Goal: Task Accomplishment & Management: Use online tool/utility

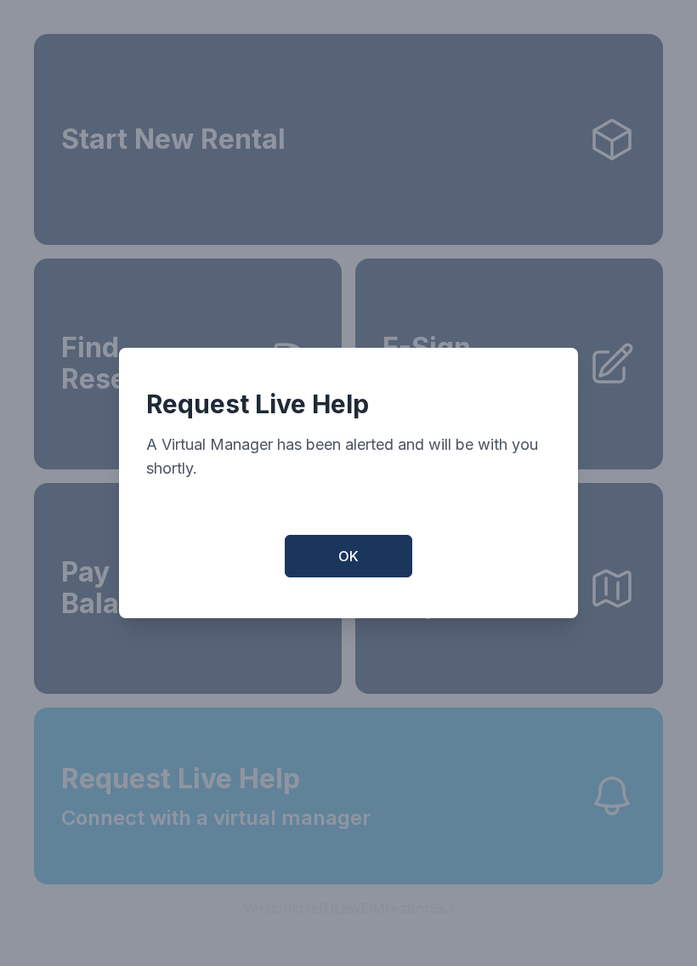
click at [362, 576] on button "OK" at bounding box center [349, 556] width 128 height 43
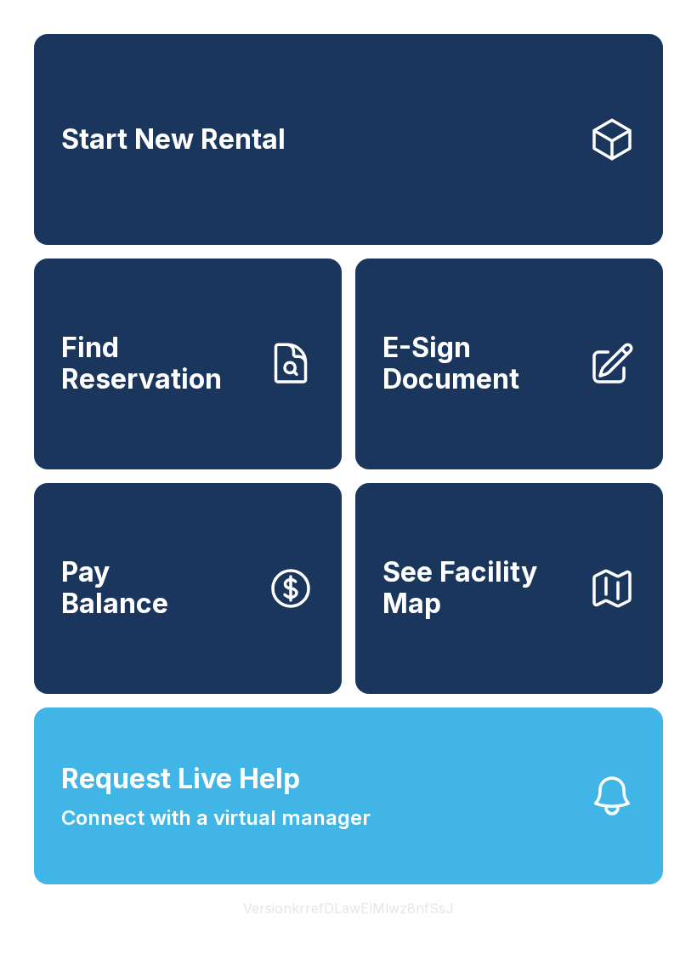
click at [269, 799] on span "Request Live Help" at bounding box center [180, 778] width 239 height 41
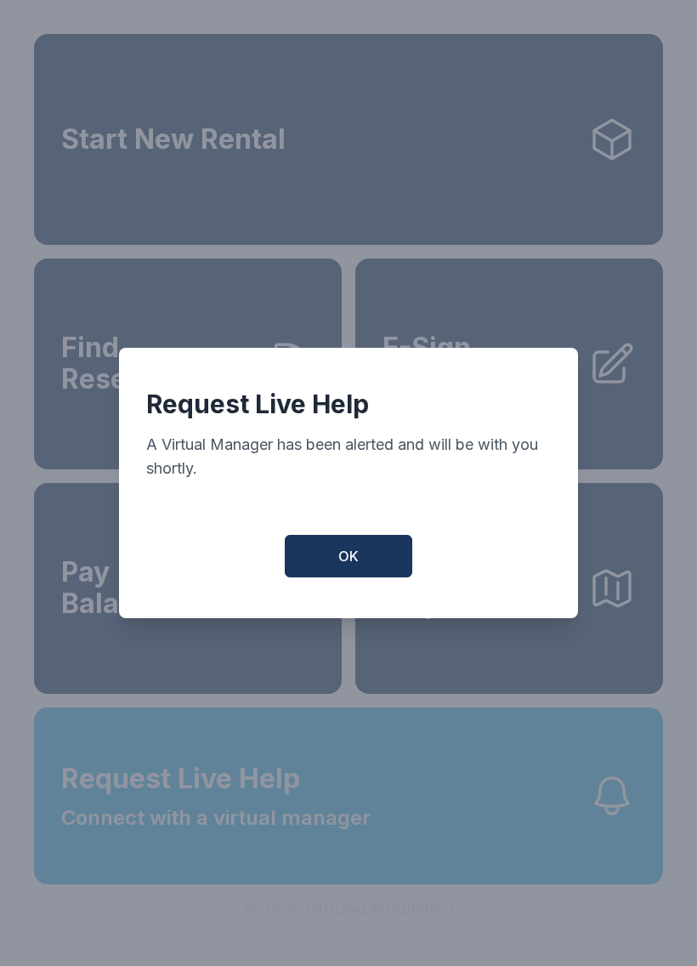
click at [366, 550] on button "OK" at bounding box center [349, 556] width 128 height 43
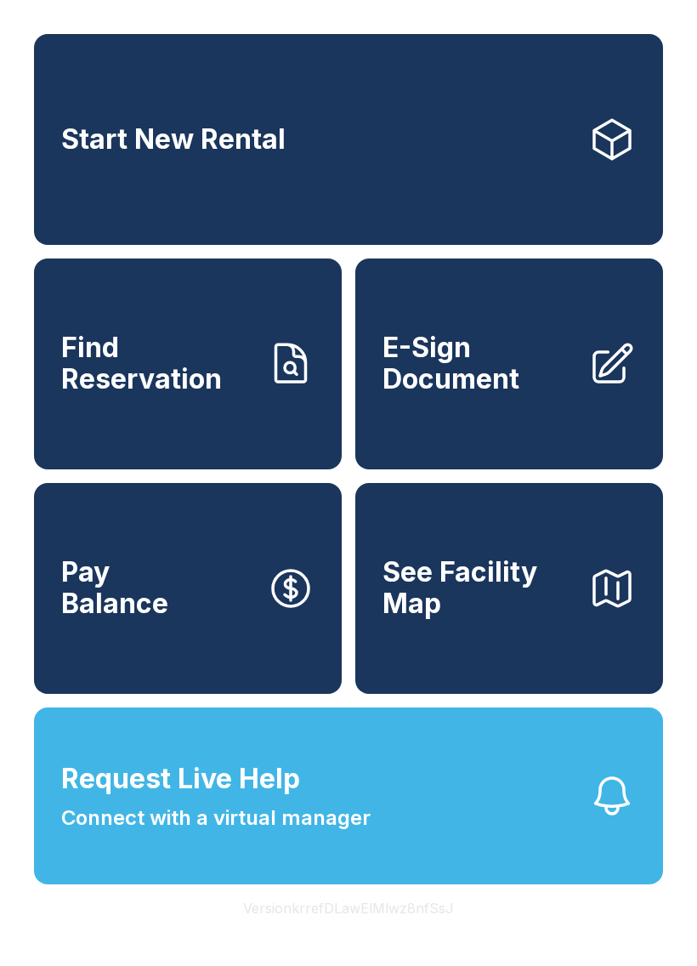
click at [530, 391] on span "E-Sign Document" at bounding box center [479, 363] width 192 height 62
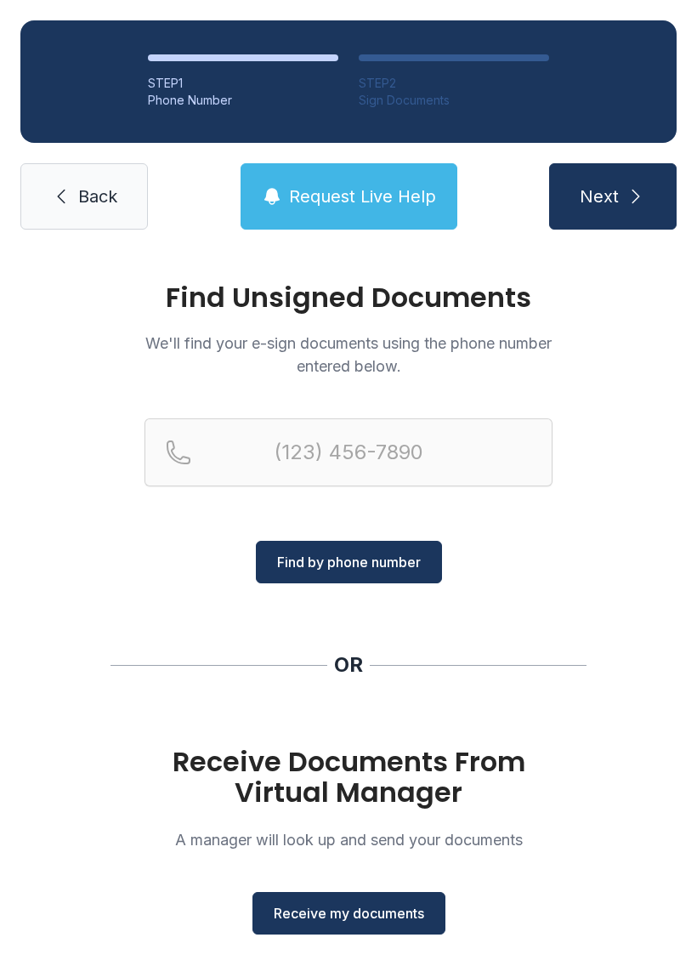
click at [357, 911] on span "Receive my documents" at bounding box center [349, 913] width 150 height 20
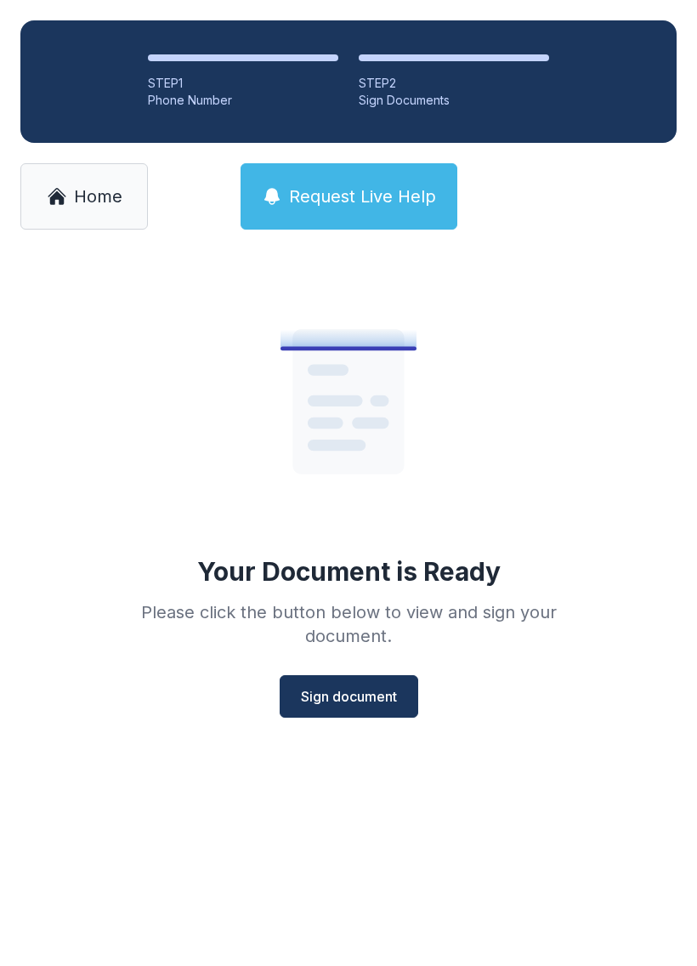
click at [358, 707] on button "Sign document" at bounding box center [349, 696] width 139 height 43
click at [88, 199] on span "Home" at bounding box center [98, 196] width 48 height 24
